Goal: Information Seeking & Learning: Learn about a topic

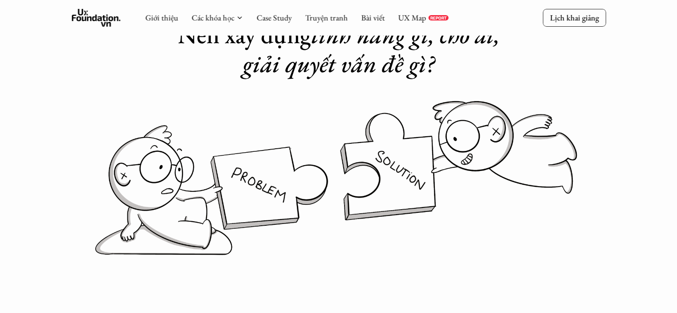
scroll to position [54, 0]
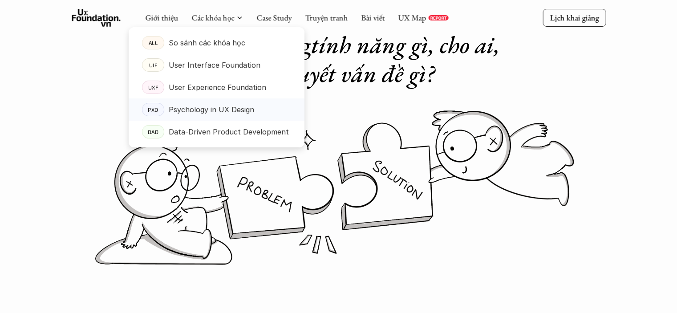
click at [235, 113] on p "Psychology in UX Design" at bounding box center [211, 109] width 85 height 13
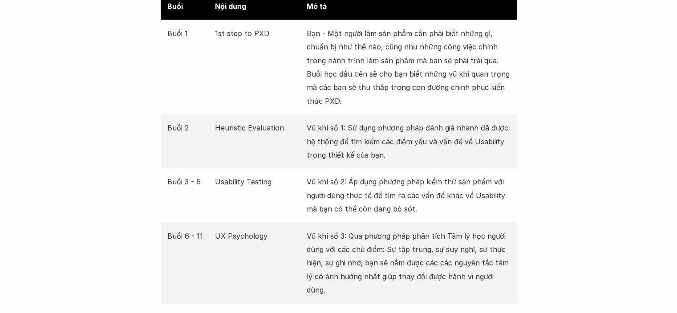
scroll to position [1718, 0]
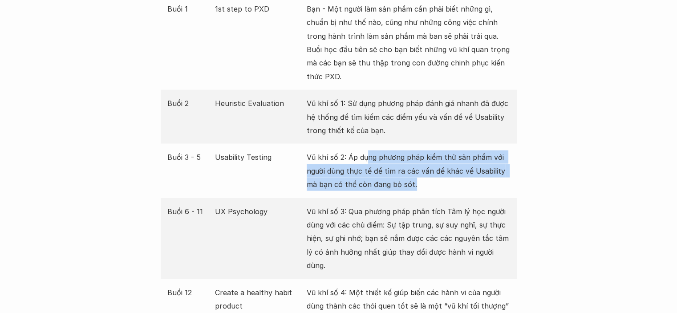
drag, startPoint x: 370, startPoint y: 155, endPoint x: 416, endPoint y: 190, distance: 57.2
click at [416, 190] on p "Vũ khí số 2: Áp dụng phương pháp kiểm thử sản phẩm với người dùng thực tế để tì…" at bounding box center [408, 170] width 203 height 40
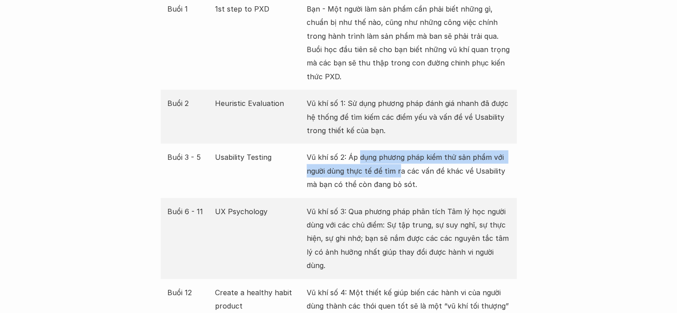
drag, startPoint x: 396, startPoint y: 177, endPoint x: 359, endPoint y: 157, distance: 42.8
click at [359, 157] on p "Vũ khí số 2: Áp dụng phương pháp kiểm thử sản phẩm với người dùng thực tế để tì…" at bounding box center [408, 170] width 203 height 40
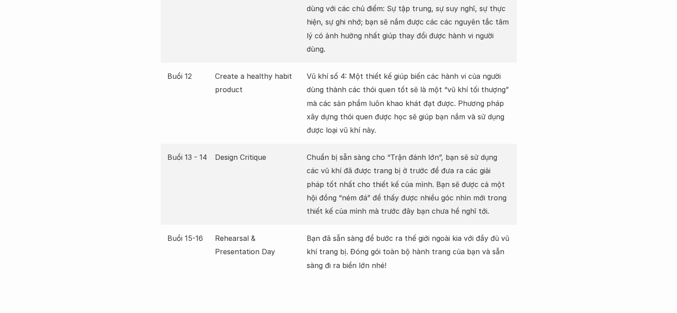
scroll to position [1941, 0]
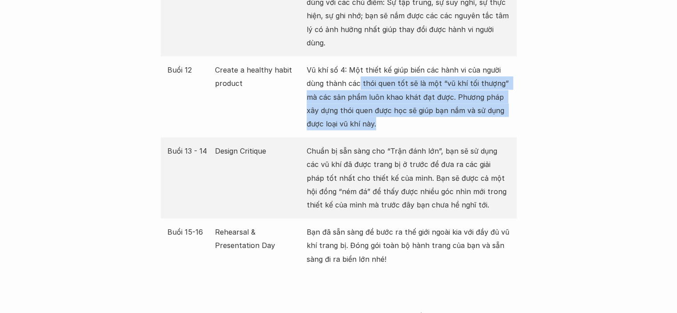
drag, startPoint x: 357, startPoint y: 76, endPoint x: 392, endPoint y: 119, distance: 55.7
click at [392, 119] on div "Buổi 12 Create a healthy habit product Vũ khí số 4: Một thiết kế giúp biến các …" at bounding box center [339, 97] width 356 height 81
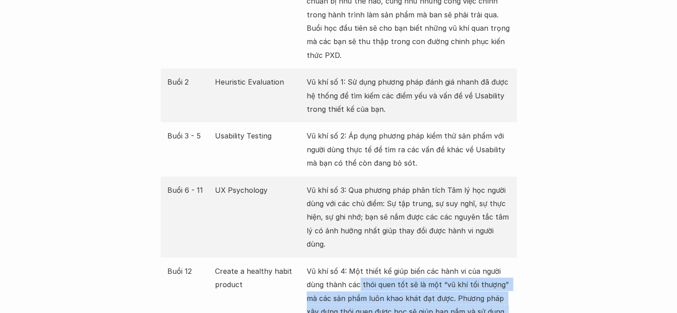
scroll to position [1740, 0]
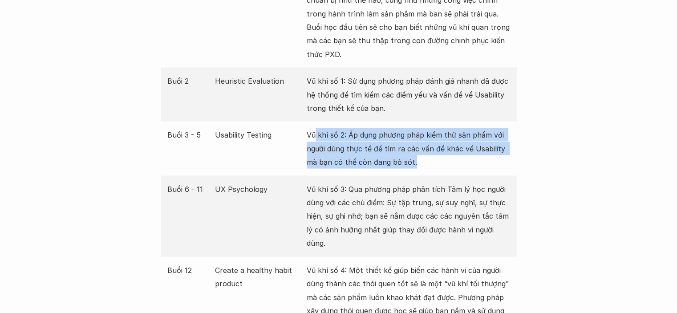
drag, startPoint x: 316, startPoint y: 133, endPoint x: 452, endPoint y: 172, distance: 141.5
click at [452, 172] on div "Buổi 3 - 5 Usability Testing Vũ khí số 2: Áp dụng phương pháp kiểm thử sản phẩm…" at bounding box center [339, 148] width 356 height 54
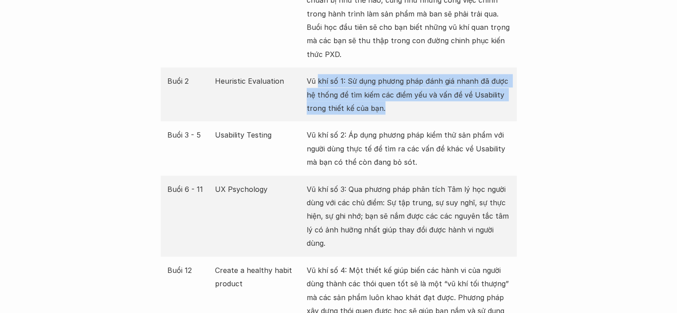
drag, startPoint x: 408, startPoint y: 115, endPoint x: 319, endPoint y: 77, distance: 97.9
click at [319, 77] on div "Buổi 2 Heuristic Evaluation Vũ khí số 1: Sử dụng phương pháp đánh giá nhanh đã …" at bounding box center [339, 95] width 356 height 54
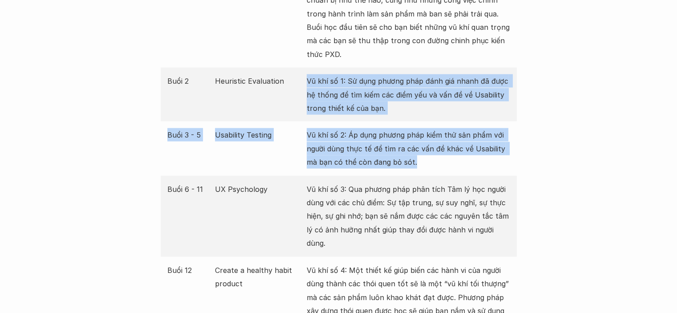
drag, startPoint x: 412, startPoint y: 166, endPoint x: 283, endPoint y: 101, distance: 143.3
click at [283, 101] on div "Buổi Nội dung Mô tả Buổi 1 1st step to PXD Bạn - Một người làm sản phẩm cần phả…" at bounding box center [339, 209] width 356 height 526
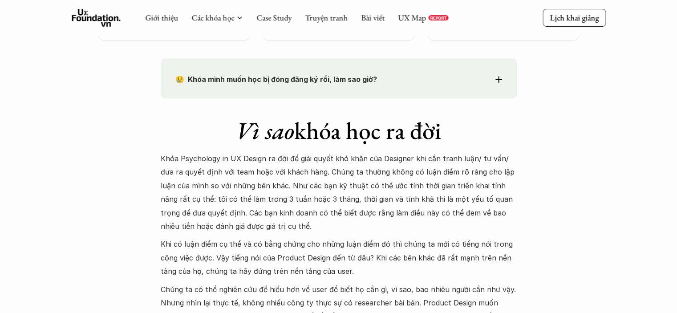
scroll to position [733, 0]
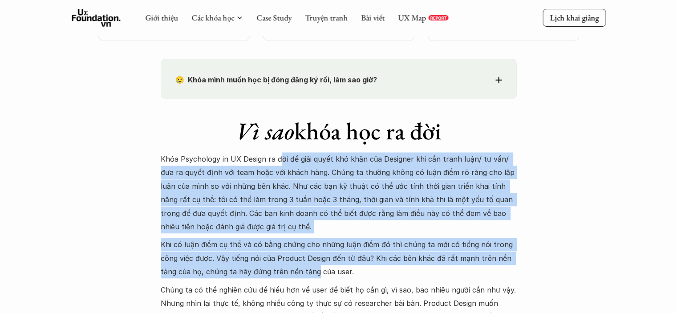
drag, startPoint x: 281, startPoint y: 165, endPoint x: 311, endPoint y: 268, distance: 107.3
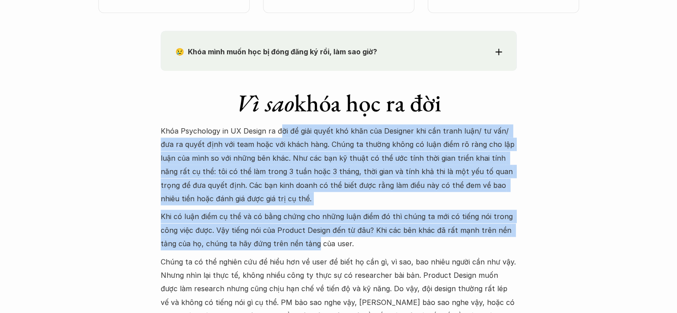
scroll to position [763, 0]
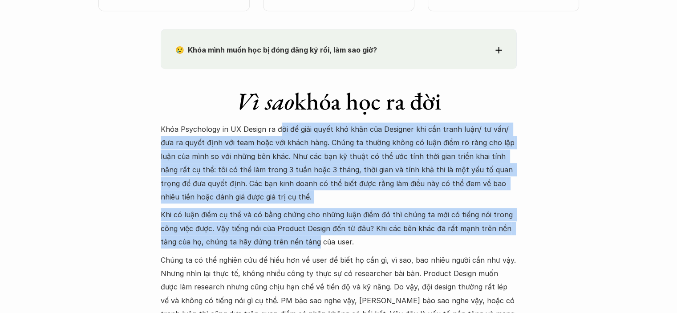
click at [276, 147] on p "Khóa Psychology in UX Design ra đời để giải quyết khó khăn của Designer khi cần…" at bounding box center [339, 162] width 356 height 81
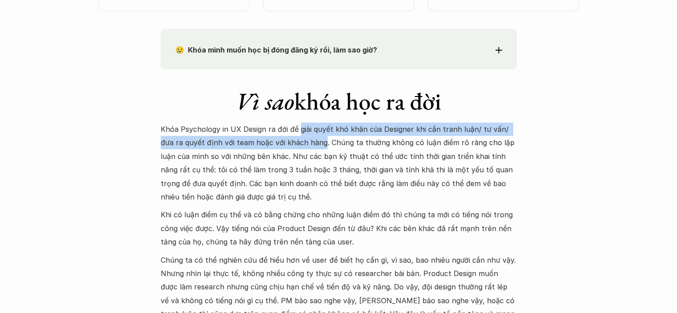
drag, startPoint x: 297, startPoint y: 129, endPoint x: 306, endPoint y: 141, distance: 14.9
click at [306, 141] on p "Khóa Psychology in UX Design ra đời để giải quyết khó khăn của Designer khi cần…" at bounding box center [339, 162] width 356 height 81
drag, startPoint x: 318, startPoint y: 145, endPoint x: 288, endPoint y: 126, distance: 35.7
click at [289, 127] on p "Khóa Psychology in UX Design ra đời để giải quyết khó khăn của Designer khi cần…" at bounding box center [339, 162] width 356 height 81
click at [288, 126] on p "Khóa Psychology in UX Design ra đời để giải quyết khó khăn của Designer khi cần…" at bounding box center [339, 162] width 356 height 81
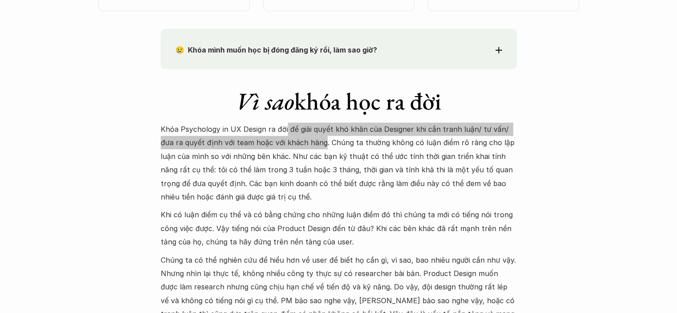
drag, startPoint x: 285, startPoint y: 124, endPoint x: 306, endPoint y: 144, distance: 28.9
click at [306, 144] on p "Khóa Psychology in UX Design ra đời để giải quyết khó khăn của Designer khi cần…" at bounding box center [339, 162] width 356 height 81
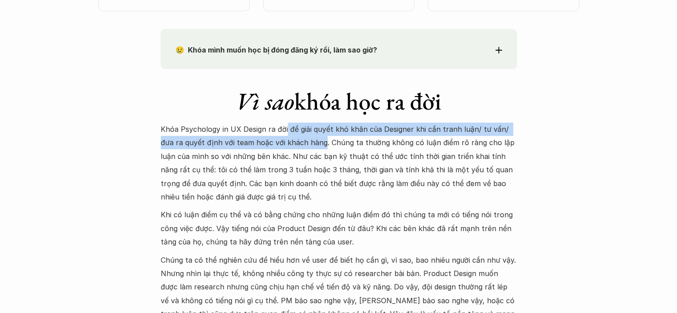
click at [281, 145] on p "Khóa Psychology in UX Design ra đời để giải quyết khó khăn của Designer khi cần…" at bounding box center [339, 162] width 356 height 81
drag, startPoint x: 287, startPoint y: 128, endPoint x: 305, endPoint y: 146, distance: 25.2
click at [305, 146] on p "Khóa Psychology in UX Design ra đời để giải quyết khó khăn của Designer khi cần…" at bounding box center [339, 162] width 356 height 81
copy p "để giải quyết khó khăn của Designer khi cần tranh luận/ tư vấn/ đưa ra quyết đị…"
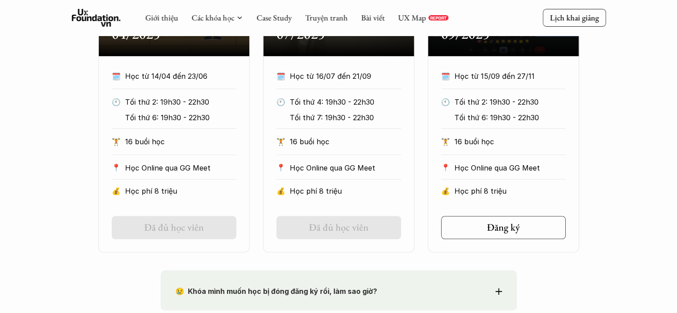
scroll to position [521, 0]
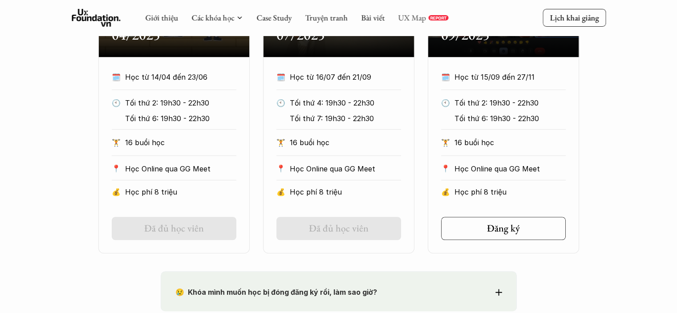
click at [408, 19] on link "UX Map" at bounding box center [412, 17] width 28 height 10
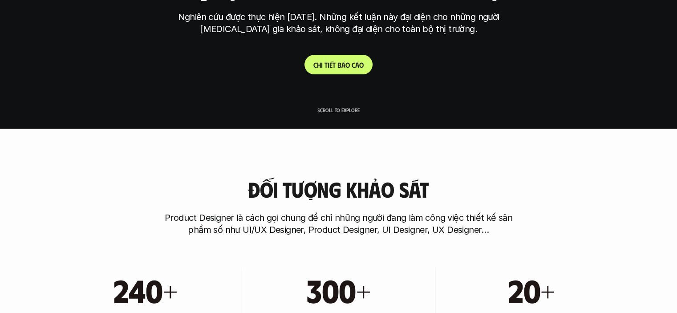
scroll to position [183, 0]
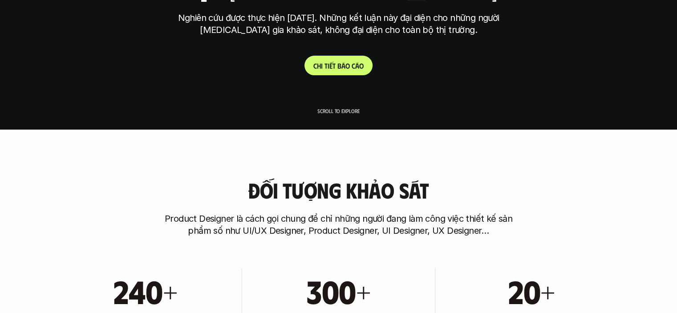
click at [346, 69] on link "C h i t i ế t b á o c á o" at bounding box center [338, 66] width 68 height 20
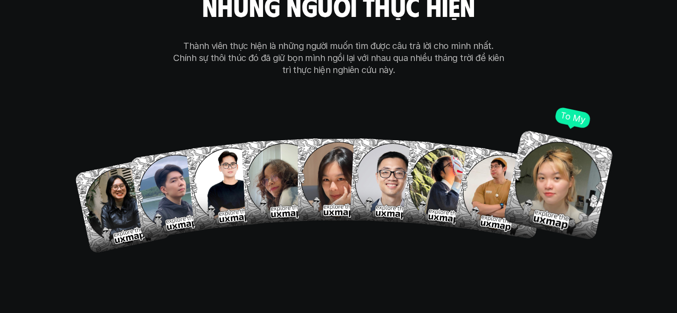
scroll to position [5111, 0]
